Goal: Register for event/course

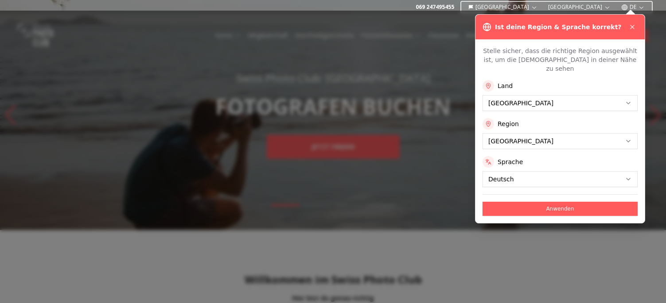
click at [631, 28] on icon at bounding box center [632, 26] width 7 height 7
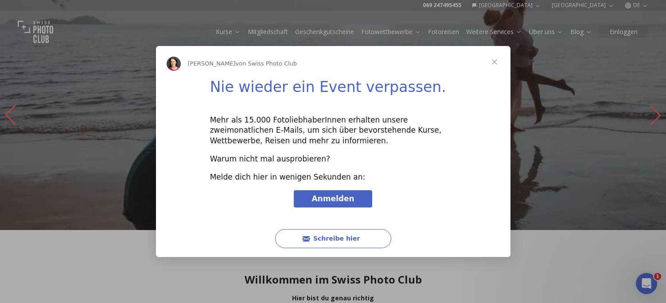
click at [493, 62] on span "Schließen" at bounding box center [494, 62] width 32 height 32
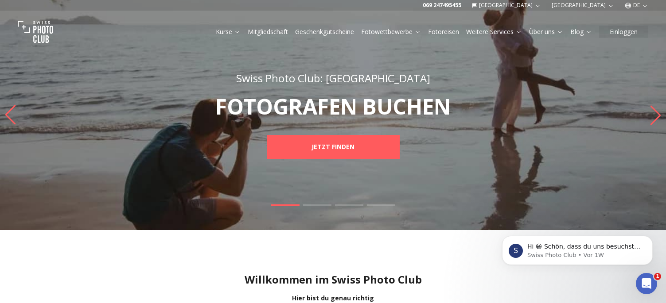
click at [229, 34] on link "Kurse" at bounding box center [228, 31] width 25 height 9
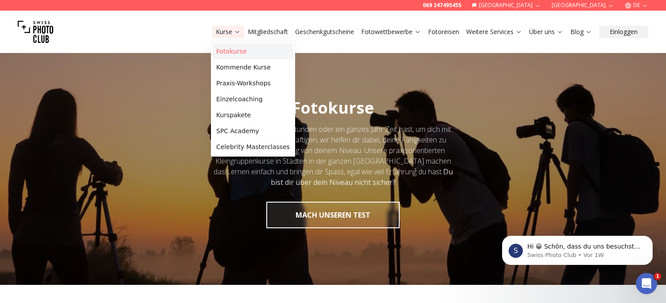
click at [229, 52] on link "Fotokurse" at bounding box center [253, 51] width 81 height 16
click at [233, 67] on link "Kommende Kurse" at bounding box center [253, 67] width 81 height 16
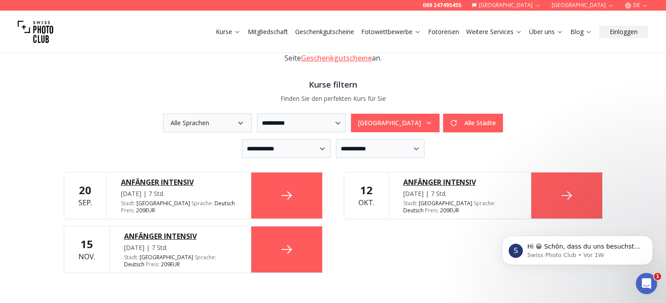
scroll to position [177, 0]
click at [238, 122] on icon "button" at bounding box center [240, 123] width 4 height 2
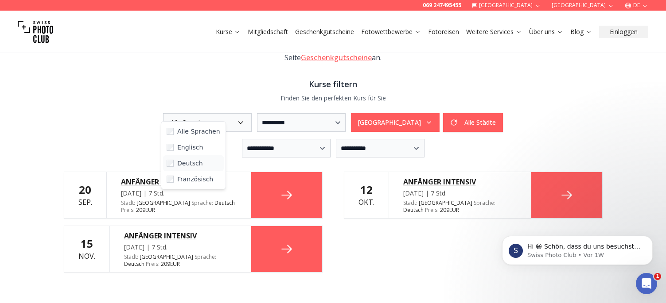
click at [194, 163] on span "Deutsch" at bounding box center [190, 163] width 26 height 9
click at [91, 117] on div "**********" at bounding box center [333, 122] width 539 height 19
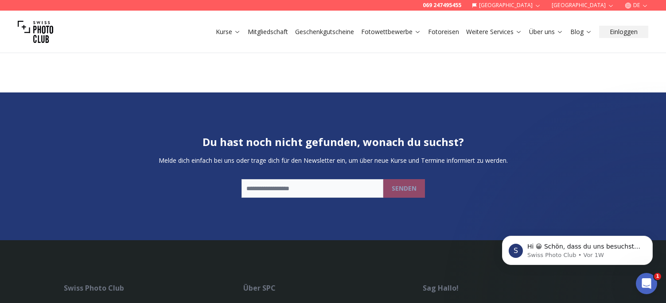
scroll to position [310, 0]
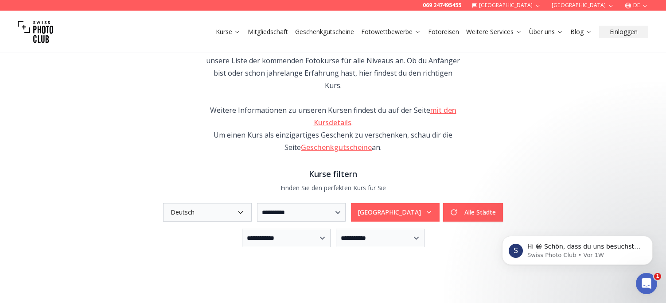
scroll to position [88, 0]
click at [432, 208] on icon "button" at bounding box center [428, 211] width 7 height 7
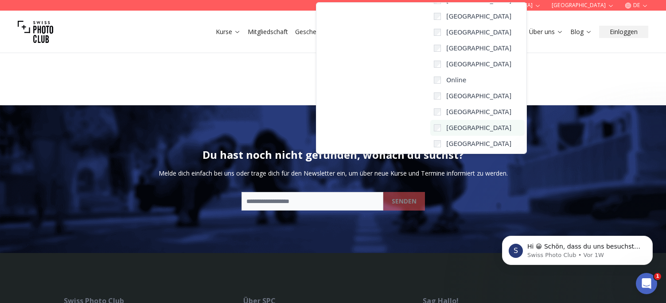
scroll to position [298, 0]
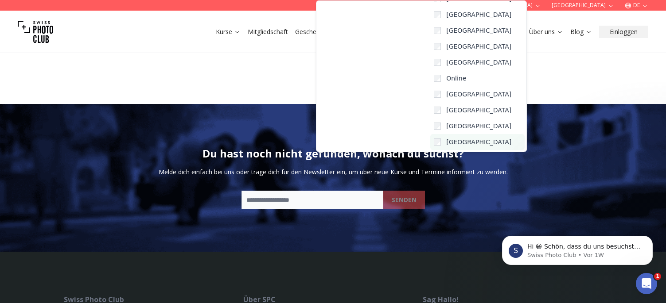
click at [430, 142] on label "[GEOGRAPHIC_DATA]" at bounding box center [477, 142] width 94 height 16
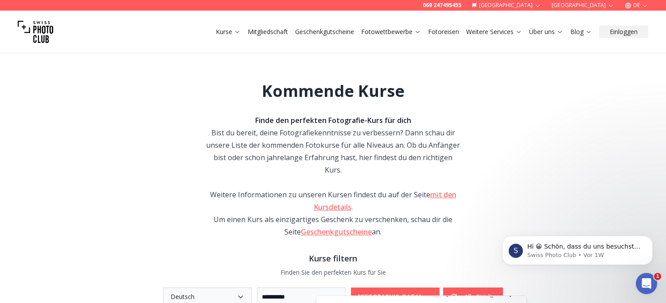
scroll to position [2, 0]
click at [443, 97] on div "**********" at bounding box center [333, 227] width 567 height 375
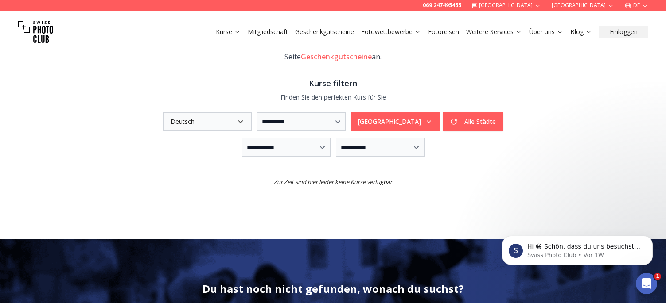
scroll to position [179, 0]
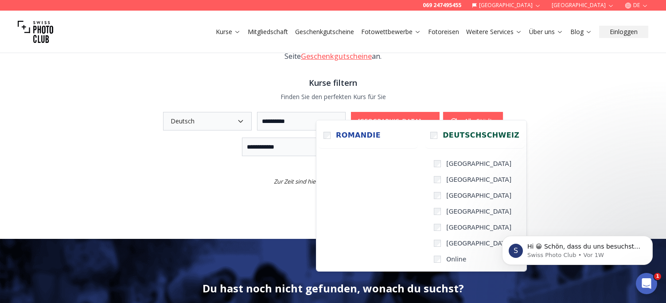
click at [432, 118] on icon "button" at bounding box center [428, 121] width 7 height 7
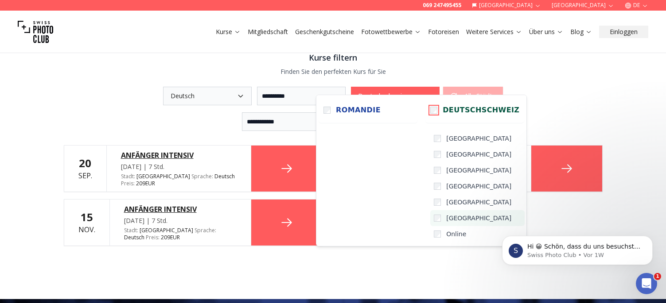
scroll to position [203, 0]
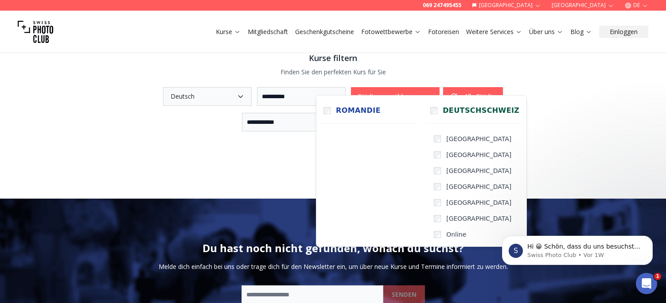
click at [257, 155] on div "**********" at bounding box center [333, 19] width 567 height 360
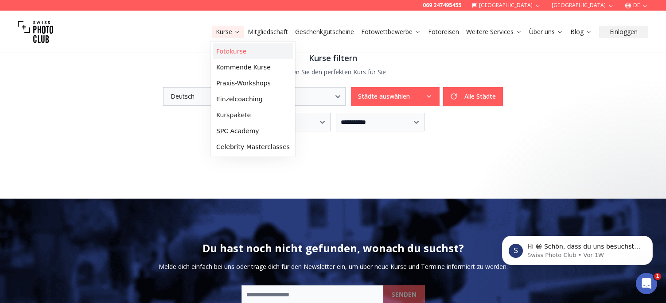
click at [233, 52] on link "Fotokurse" at bounding box center [253, 51] width 81 height 16
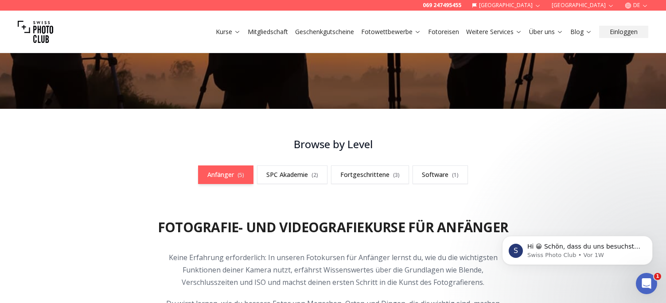
scroll to position [177, 0]
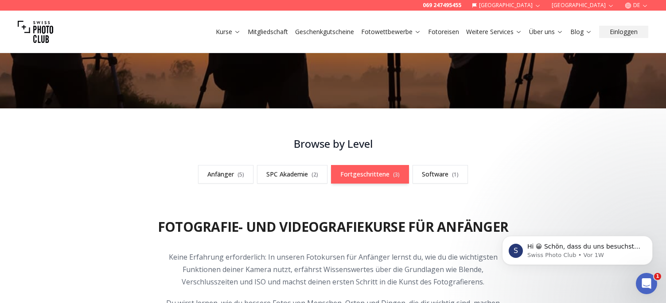
click at [365, 173] on link "Fortgeschrittene ( 3 )" at bounding box center [370, 174] width 78 height 19
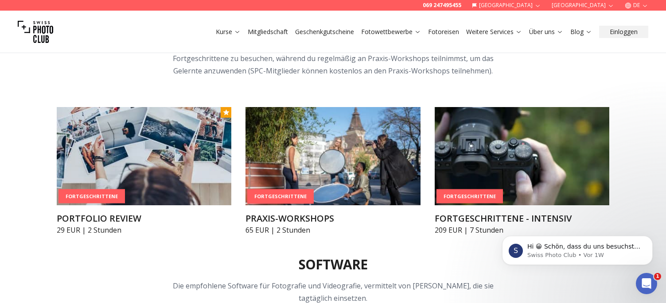
scroll to position [1129, 0]
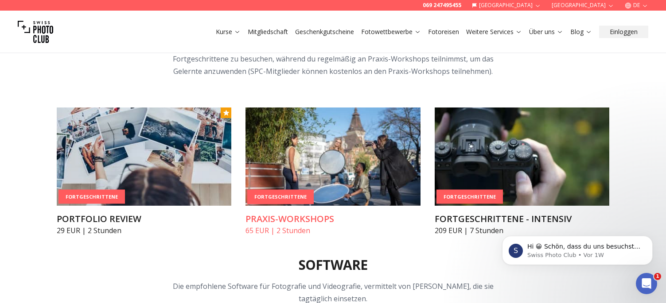
click at [287, 218] on h3 "PRAXIS-WORKSHOPS" at bounding box center [332, 219] width 175 height 12
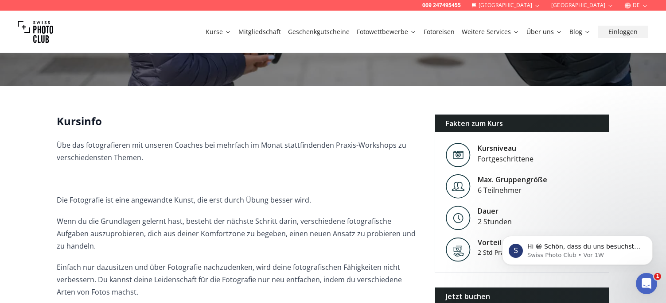
scroll to position [177, 0]
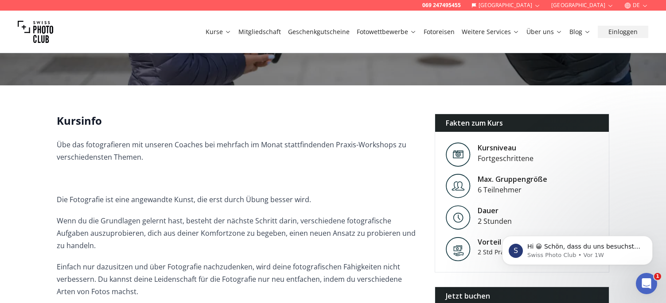
drag, startPoint x: 221, startPoint y: 202, endPoint x: 128, endPoint y: 163, distance: 99.9
click at [128, 163] on p "Übe das fotografieren mit unseren Coaches bei mehrfach im Monat stattfindenden …" at bounding box center [239, 151] width 364 height 25
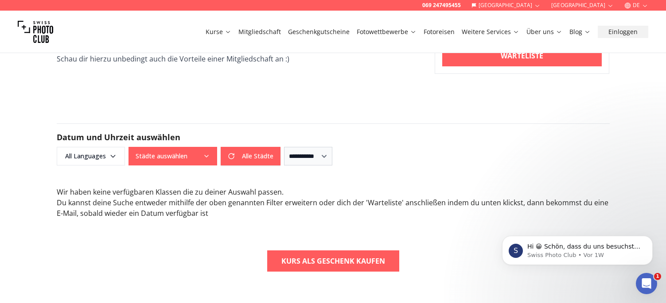
scroll to position [575, 0]
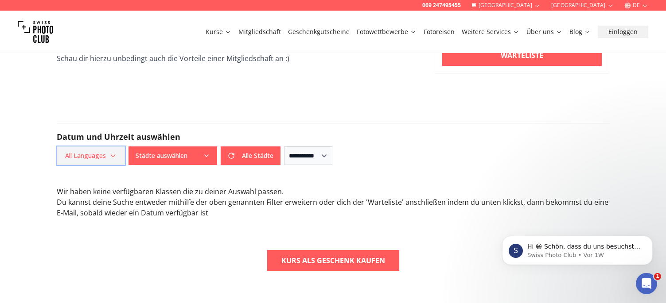
click at [119, 148] on span "All Languages" at bounding box center [91, 156] width 66 height 16
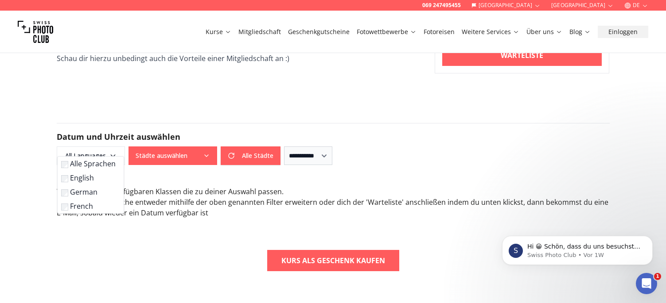
click at [81, 194] on label "German" at bounding box center [88, 192] width 55 height 11
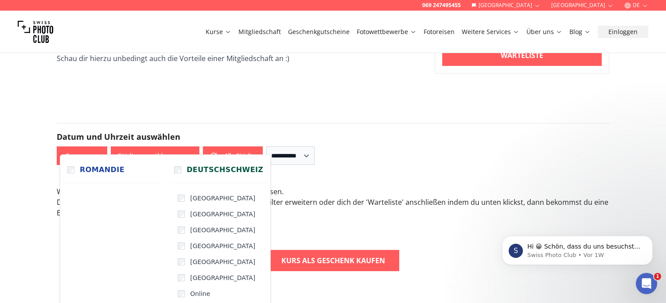
click at [157, 147] on button "Städte auswählen" at bounding box center [155, 156] width 89 height 19
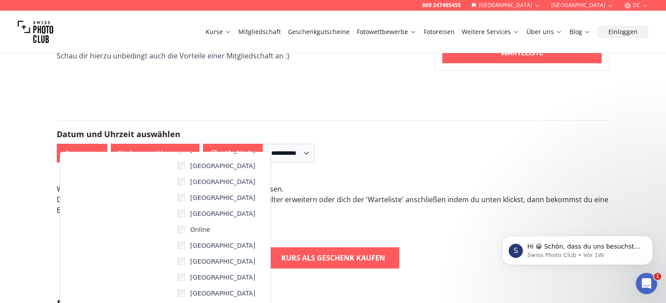
scroll to position [578, 0]
click at [373, 144] on div "**********" at bounding box center [333, 153] width 553 height 19
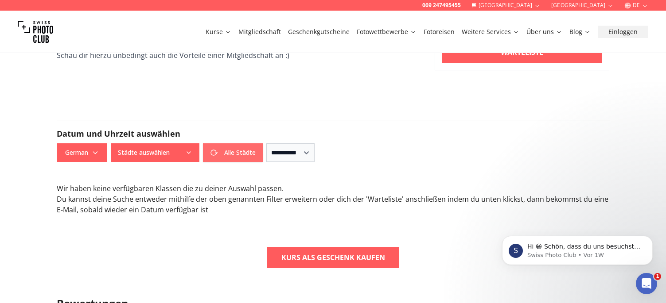
click at [241, 144] on button "Alle Städte" at bounding box center [233, 153] width 60 height 19
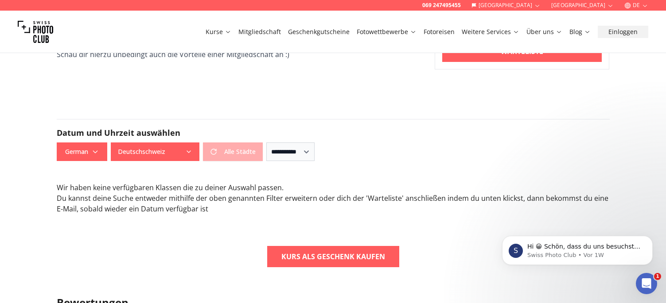
scroll to position [579, 0]
click at [289, 143] on select "**********" at bounding box center [290, 152] width 48 height 19
click at [216, 213] on div "Wir haben keine verfügbaren Klassen die zu deiner Auswahl passen . Du kannst de…" at bounding box center [333, 206] width 567 height 46
click at [94, 145] on span "German" at bounding box center [82, 152] width 48 height 16
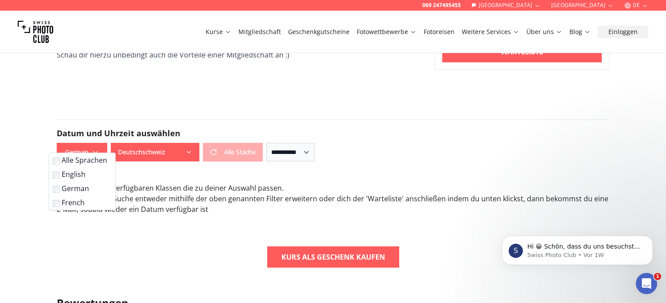
click at [76, 175] on label "English" at bounding box center [80, 174] width 55 height 11
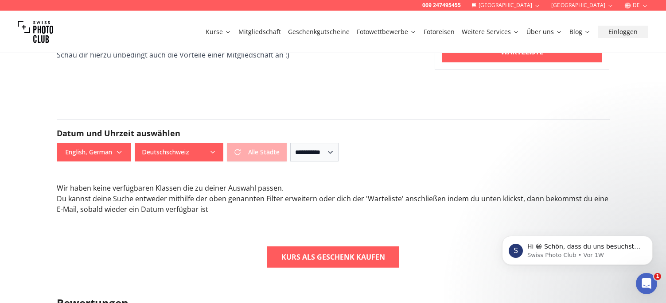
click at [204, 228] on div "069 247495455 [GEOGRAPHIC_DATA] [GEOGRAPHIC_DATA] DE Kurse Mitgliedschaft Gesch…" at bounding box center [333, 228] width 666 height 1615
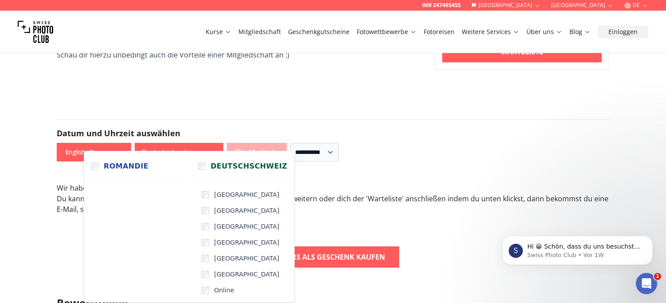
click at [209, 143] on button "Deutschschweiz" at bounding box center [179, 152] width 89 height 19
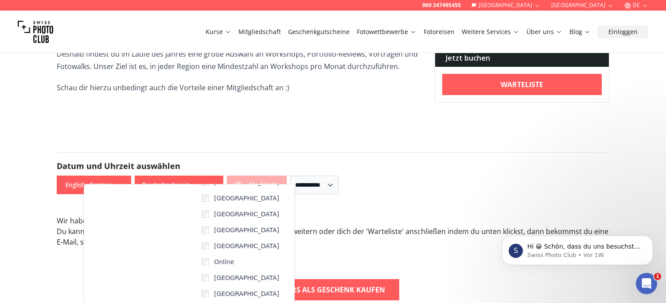
scroll to position [545, 0]
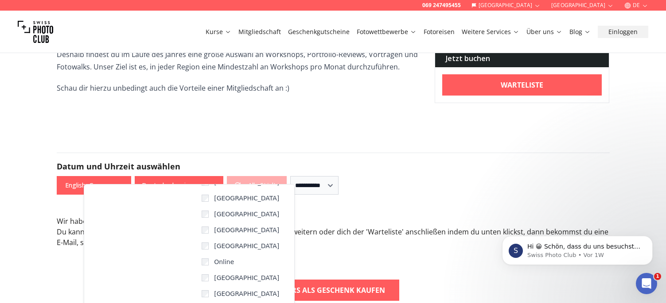
click at [309, 132] on form "**********" at bounding box center [333, 174] width 567 height 85
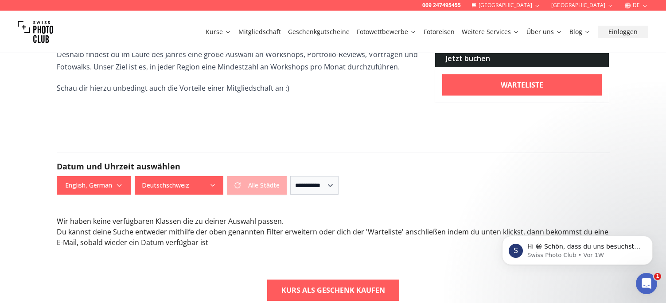
click at [271, 28] on link "Mitgliedschaft" at bounding box center [259, 31] width 43 height 9
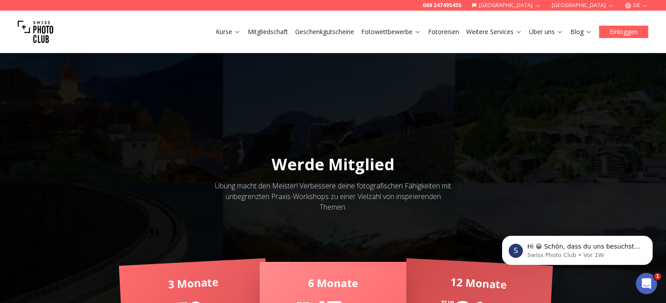
click at [614, 35] on button "Einloggen" at bounding box center [623, 32] width 49 height 12
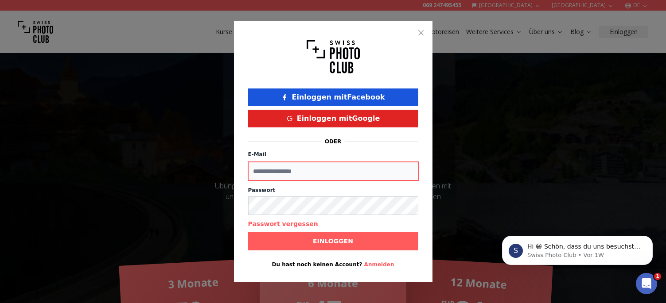
click at [316, 164] on input "E-Mail" at bounding box center [333, 171] width 170 height 19
type input "**********"
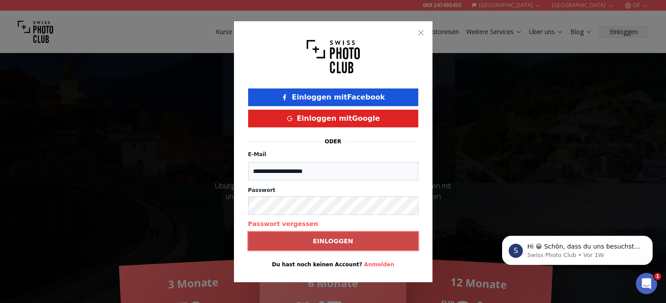
click at [312, 246] on span "Einloggen" at bounding box center [333, 241] width 54 height 16
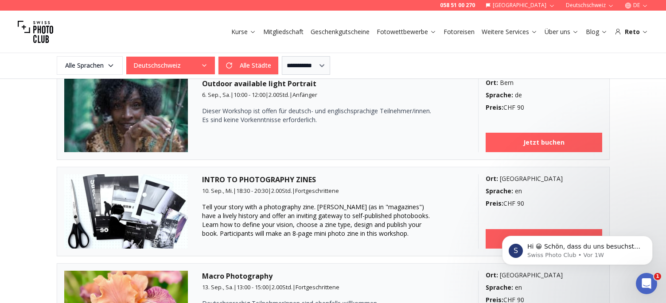
scroll to position [753, 0]
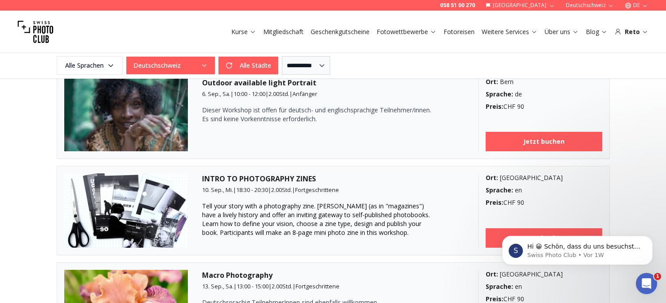
click at [308, 206] on span "Tell your story with a photography zine. Zines (as in "magazines") have a livel…" at bounding box center [316, 219] width 228 height 35
drag, startPoint x: 201, startPoint y: 206, endPoint x: 314, endPoint y: 208, distance: 113.0
click at [314, 208] on article "INTRO TO PHOTOGRAPHY ZINES 10. Sep., Mi. | 18:30 - 20:30 | 2.00 Std. | Fortgesc…" at bounding box center [333, 210] width 553 height 89
copy span "Tell your story with a photography zine"
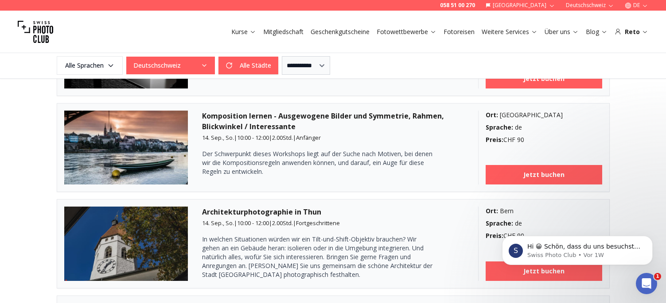
scroll to position [1106, 0]
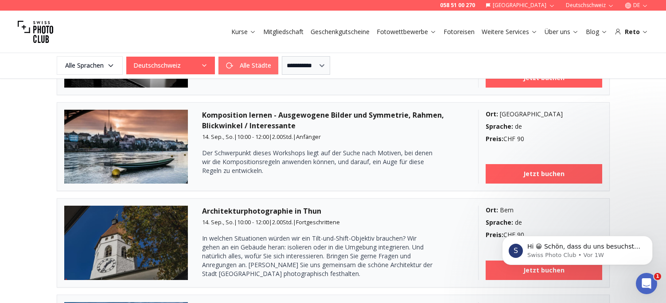
click at [247, 63] on button "Alle Städte" at bounding box center [248, 66] width 60 height 18
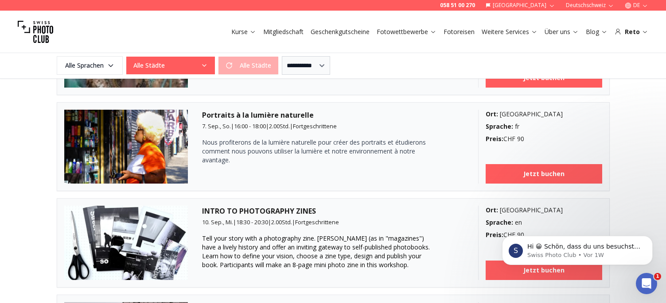
click at [253, 63] on div "Alle Städte Alle Städte" at bounding box center [202, 66] width 152 height 18
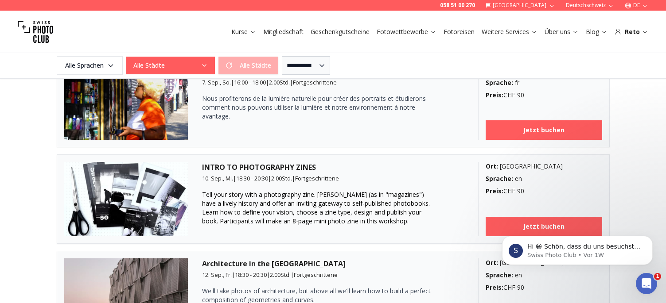
scroll to position [1150, 0]
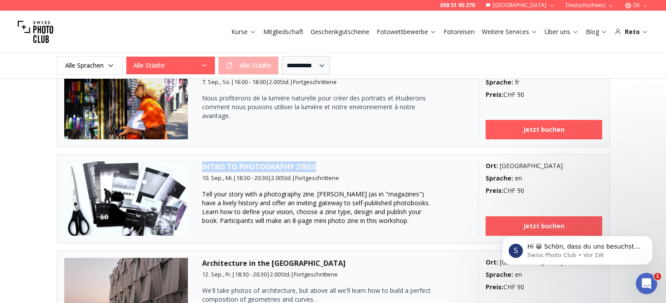
drag, startPoint x: 313, startPoint y: 167, endPoint x: 202, endPoint y: 171, distance: 110.8
click at [202, 171] on h3 "INTRO TO PHOTOGRAPHY ZINES" at bounding box center [333, 167] width 262 height 11
copy h3 "INTRO TO PHOTOGRAPHY ZINES"
click at [305, 134] on div "Portraits à la lumière naturelle 7. Sep., So. | 16:00 - 18:00 | 2.00 Std. | For…" at bounding box center [333, 103] width 262 height 74
drag, startPoint x: 314, startPoint y: 168, endPoint x: 238, endPoint y: 172, distance: 75.4
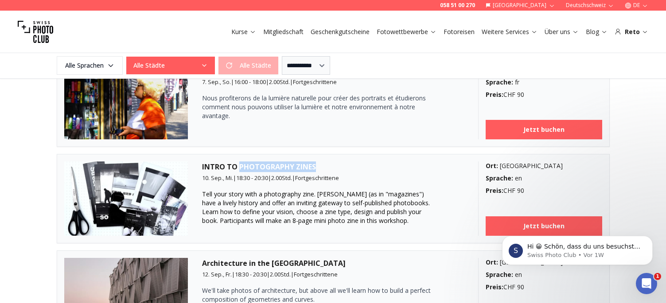
click at [238, 172] on h3 "INTRO TO PHOTOGRAPHY ZINES" at bounding box center [333, 167] width 262 height 11
copy h3 "PHOTOGRAPHY ZINES"
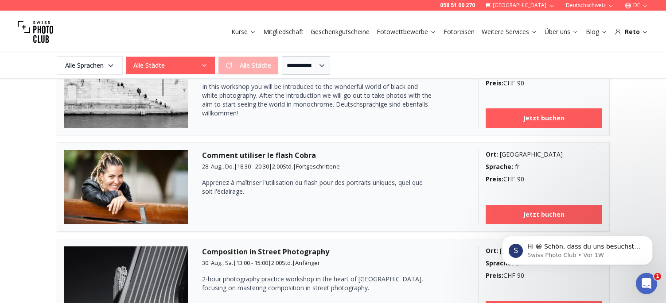
scroll to position [486, 0]
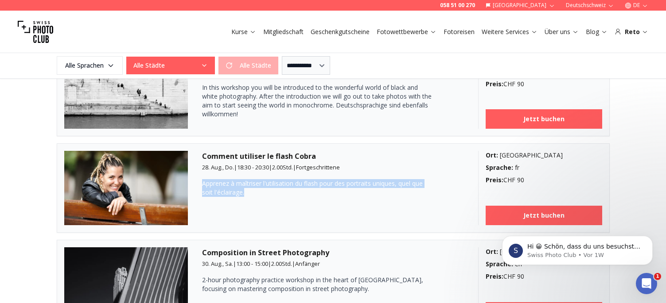
drag, startPoint x: 249, startPoint y: 190, endPoint x: 199, endPoint y: 186, distance: 50.3
click at [199, 186] on article "Comment utiliser le flash Cobra 28. Aug., Do. | 18:30 - 20:30 | 2.00 Std. | For…" at bounding box center [333, 188] width 553 height 89
copy p "Apprenez à maîtriser l'utilisation du flash pour des portraits uniques, quel qu…"
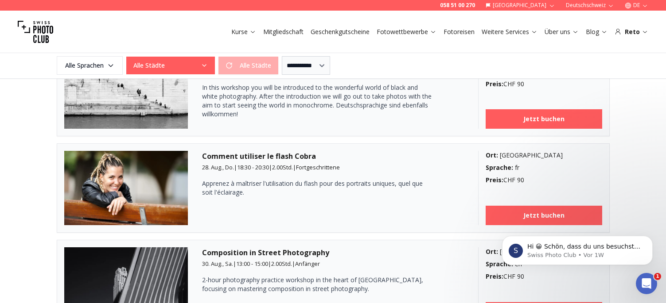
click at [371, 148] on article "Comment utiliser le flash Cobra 28. Aug., Do. | 18:30 - 20:30 | 2.00 Std. | For…" at bounding box center [333, 188] width 553 height 89
drag, startPoint x: 321, startPoint y: 160, endPoint x: 202, endPoint y: 152, distance: 119.4
click at [202, 152] on h3 "Comment utiliser le flash Cobra" at bounding box center [333, 156] width 262 height 11
copy h3 "Comment utiliser le flash Cobra"
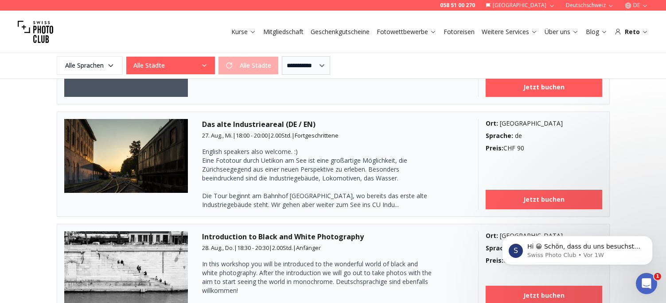
scroll to position [309, 0]
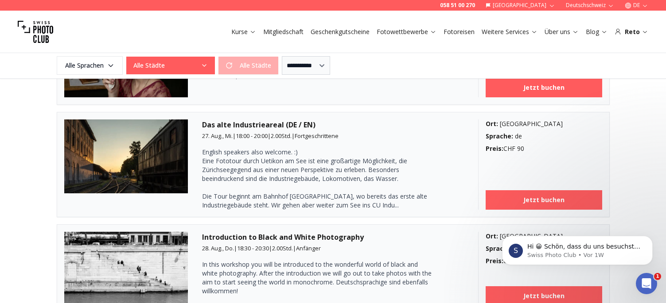
click at [157, 169] on img at bounding box center [126, 157] width 124 height 74
click at [456, 27] on link "Fotoreisen" at bounding box center [458, 31] width 31 height 9
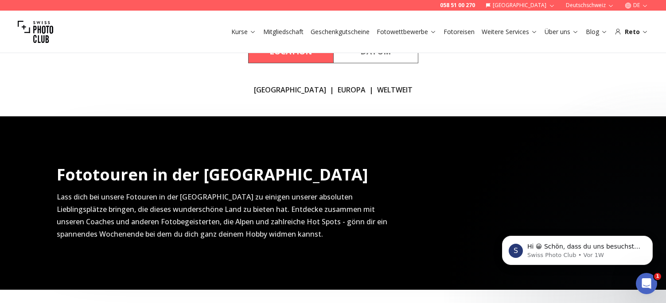
scroll to position [177, 0]
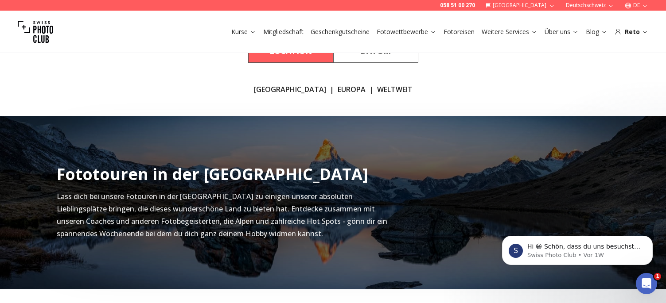
click at [289, 90] on link "[GEOGRAPHIC_DATA]" at bounding box center [290, 89] width 72 height 11
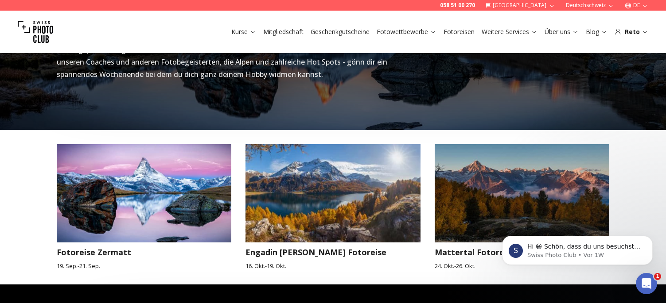
scroll to position [337, 0]
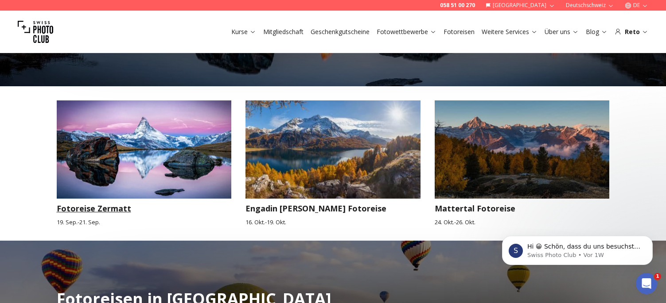
click at [136, 176] on img at bounding box center [144, 150] width 175 height 98
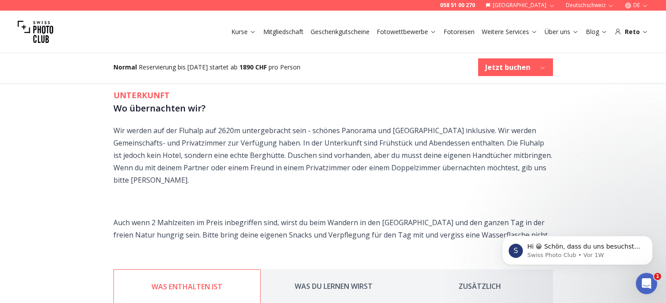
scroll to position [1240, 0]
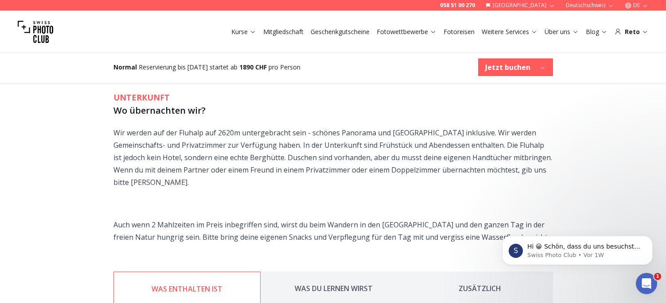
click at [334, 272] on button "WAS DU LERNEN WIRST" at bounding box center [333, 289] width 146 height 34
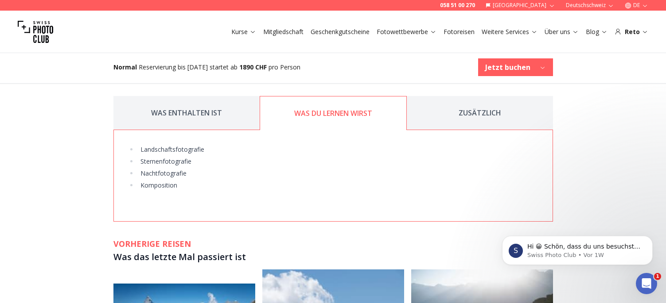
scroll to position [1416, 0]
click at [455, 96] on button "ZUSÄTZLICH" at bounding box center [480, 113] width 146 height 34
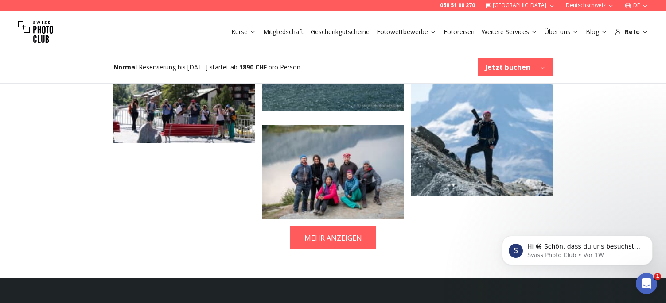
scroll to position [1770, 0]
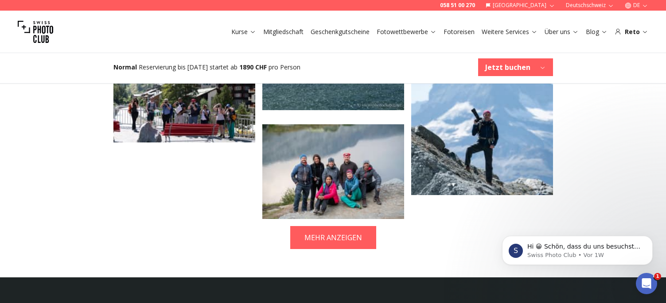
click at [364, 140] on img at bounding box center [333, 171] width 142 height 95
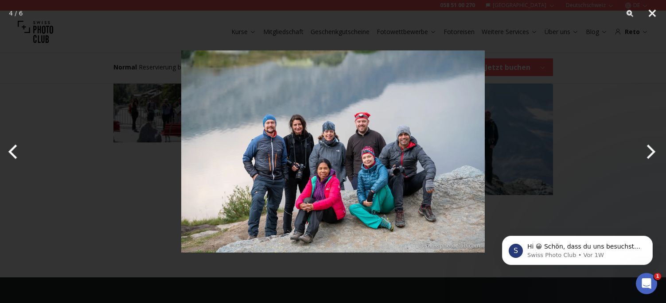
click at [649, 12] on button "Close" at bounding box center [652, 13] width 22 height 27
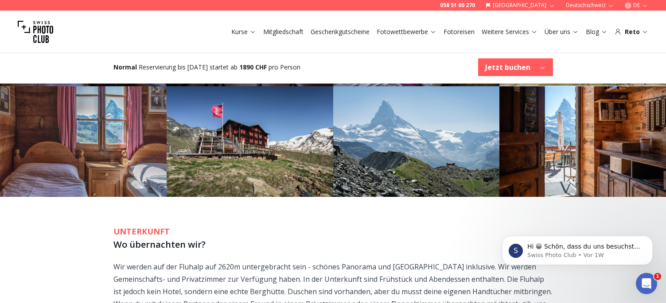
scroll to position [1106, 0]
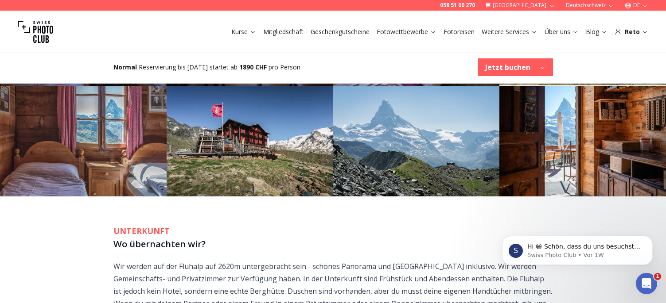
click at [194, 260] on p "Wir werden auf der Fluhalp auf 2620m untergebracht sein - schönes Panorama und …" at bounding box center [332, 291] width 439 height 62
copy p "Fluhalp"
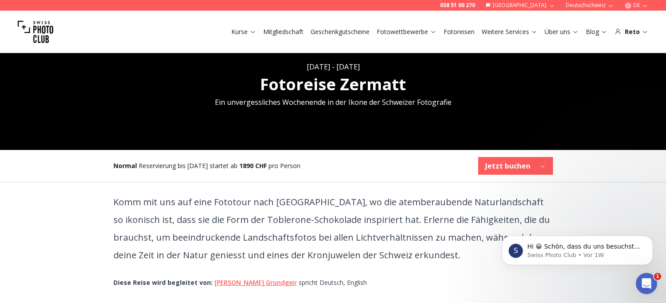
scroll to position [132, 0]
